Goal: Task Accomplishment & Management: Complete application form

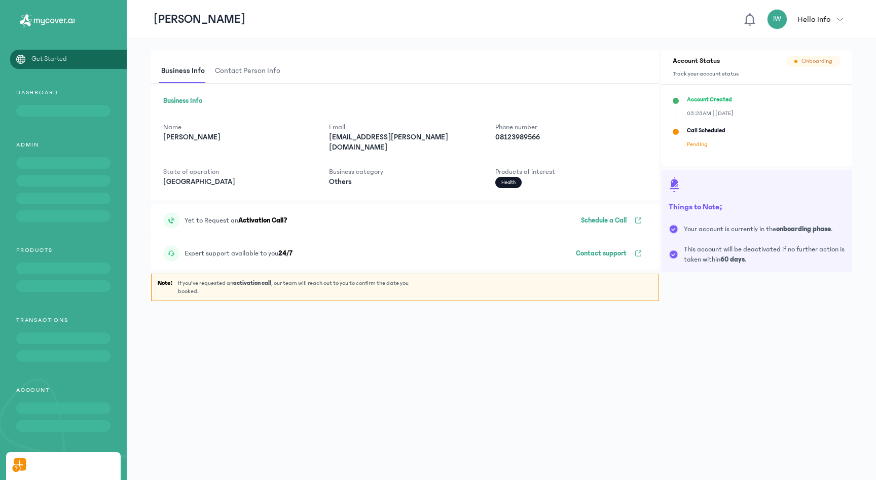
scroll to position [61, 0]
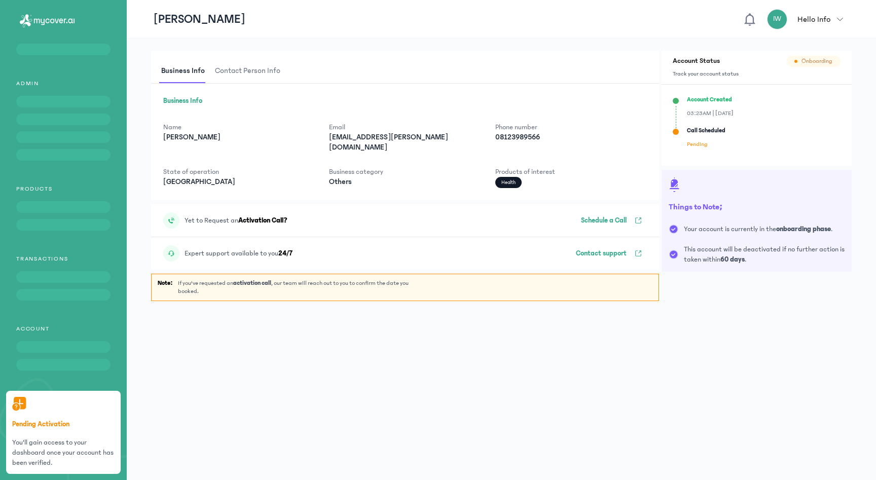
click at [44, 451] on p "You'll gain access to your dashboard once your account has been verified." at bounding box center [63, 452] width 102 height 30
click at [50, 427] on h4 "Pending Activation" at bounding box center [63, 424] width 102 height 10
click at [604, 215] on p "Schedule a Call" at bounding box center [604, 220] width 46 height 10
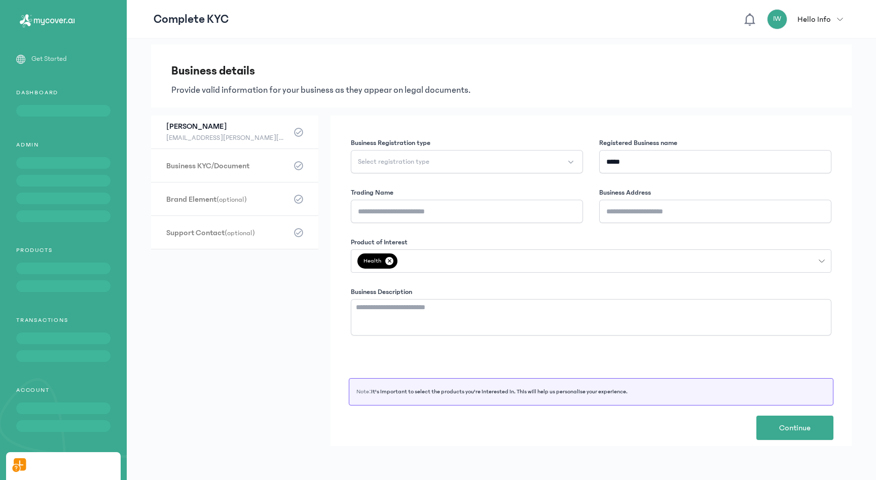
scroll to position [61, 0]
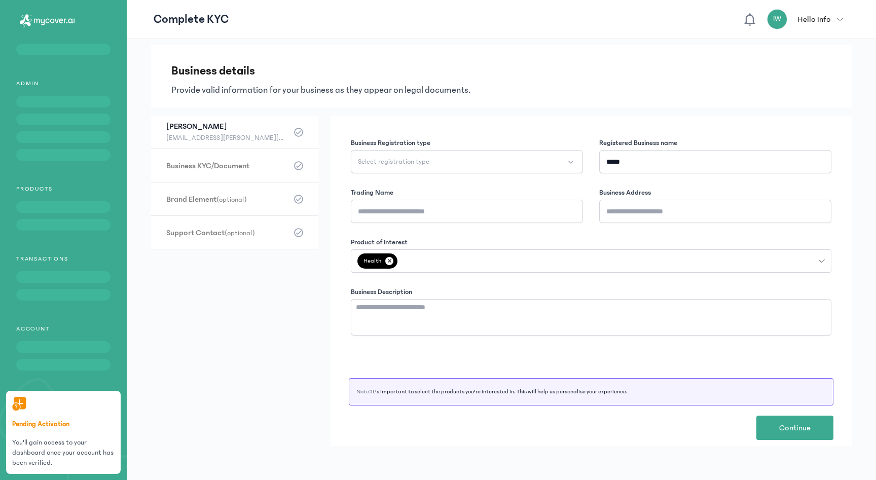
click at [817, 18] on p "Hello Info" at bounding box center [813, 19] width 33 height 12
click at [785, 51] on div "logout" at bounding box center [790, 42] width 117 height 23
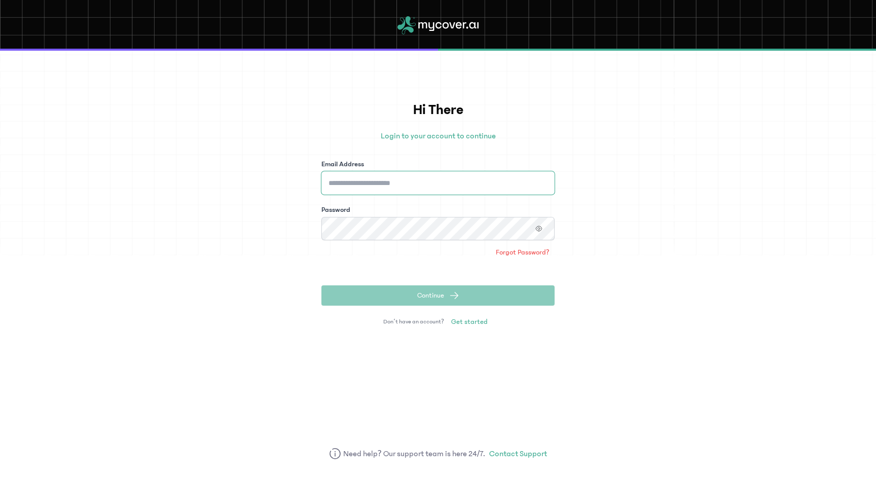
type input "**********"
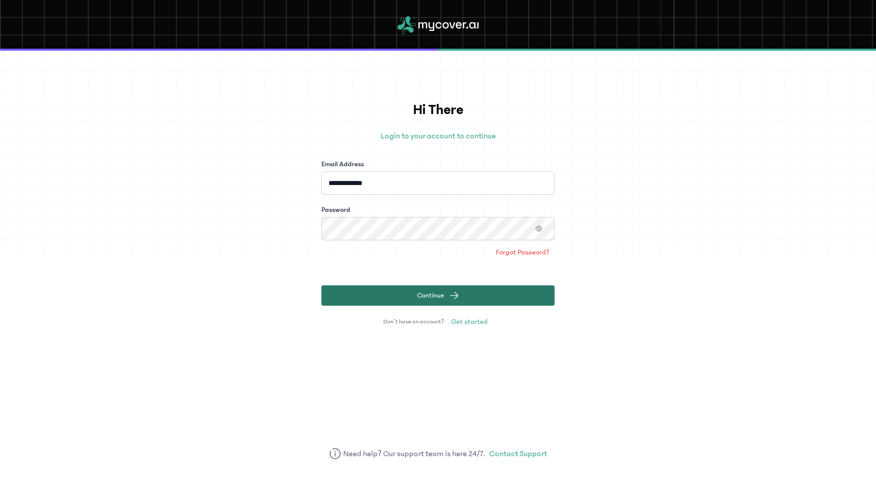
click at [413, 300] on button "Continue" at bounding box center [437, 295] width 233 height 20
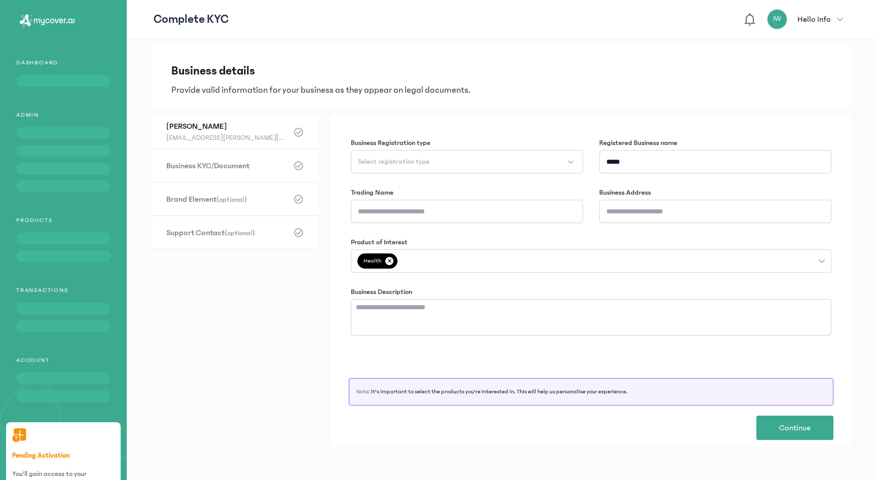
scroll to position [61, 0]
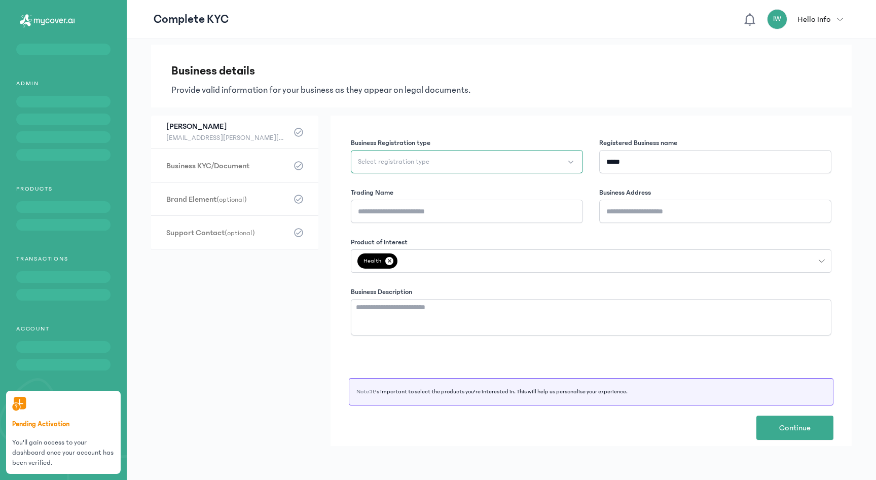
click at [419, 158] on span "Select registration type" at bounding box center [393, 162] width 71 height 10
click at [387, 192] on span "Starter Business" at bounding box center [382, 187] width 49 height 10
click at [433, 157] on button "Starter Business" at bounding box center [467, 161] width 232 height 23
click at [662, 131] on div "Business Registration type Starter Business Starter Business Enterprise Registe…" at bounding box center [590, 281] width 521 height 330
click at [550, 213] on input "Trading Name" at bounding box center [467, 211] width 232 height 23
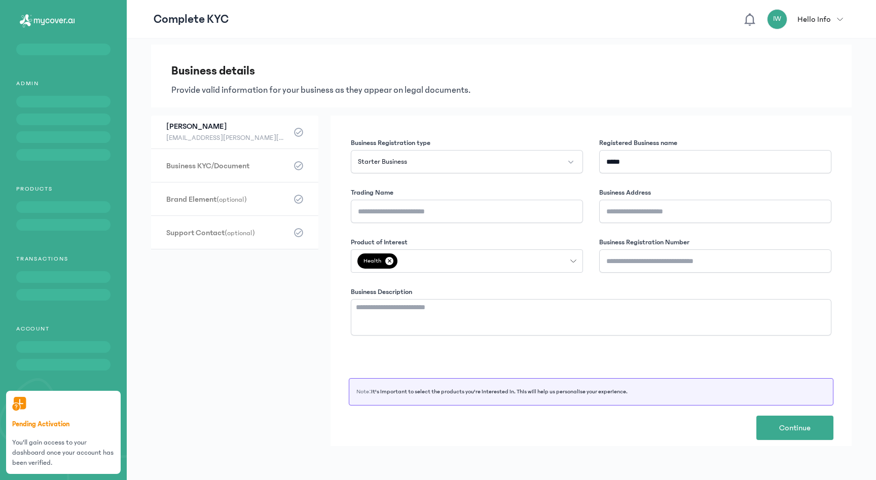
click at [814, 16] on p "Hello Info" at bounding box center [813, 19] width 33 height 12
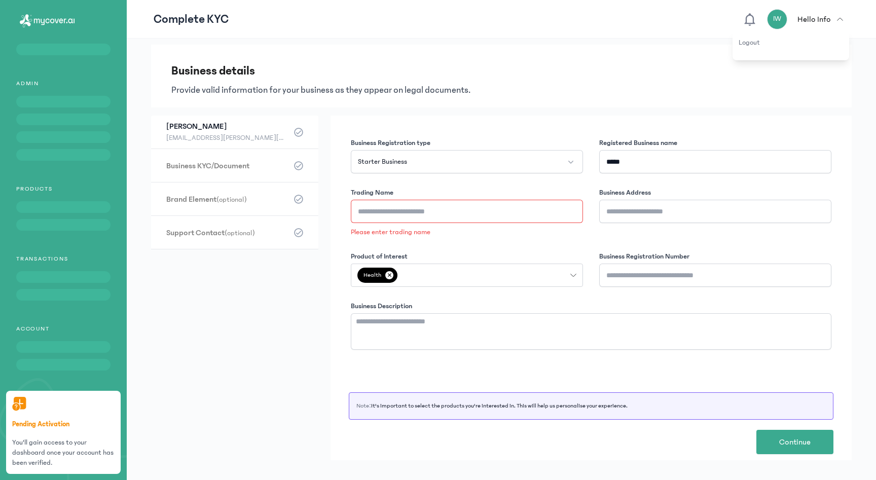
click at [482, 66] on h3 "Business details" at bounding box center [501, 71] width 660 height 16
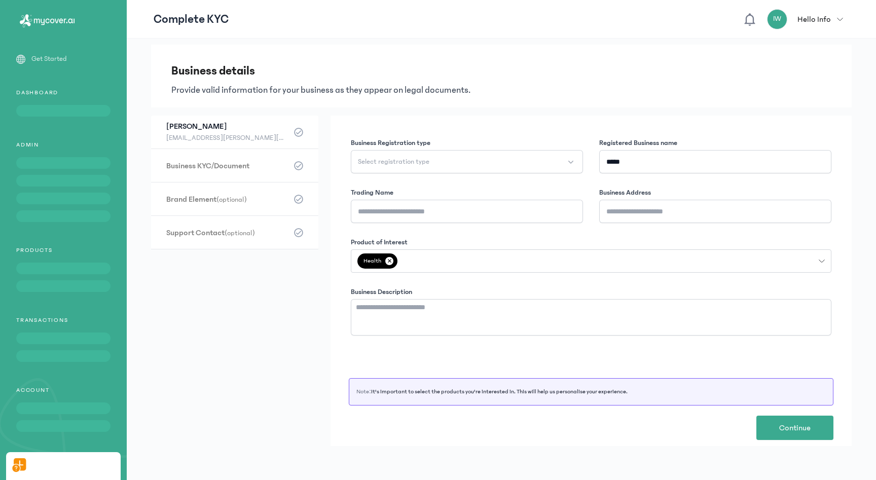
click at [49, 57] on p "Get Started" at bounding box center [48, 59] width 35 height 11
click at [437, 103] on div "Business details Provide valid information for your business as they appear on …" at bounding box center [501, 76] width 700 height 63
